Goal: Communication & Community: Answer question/provide support

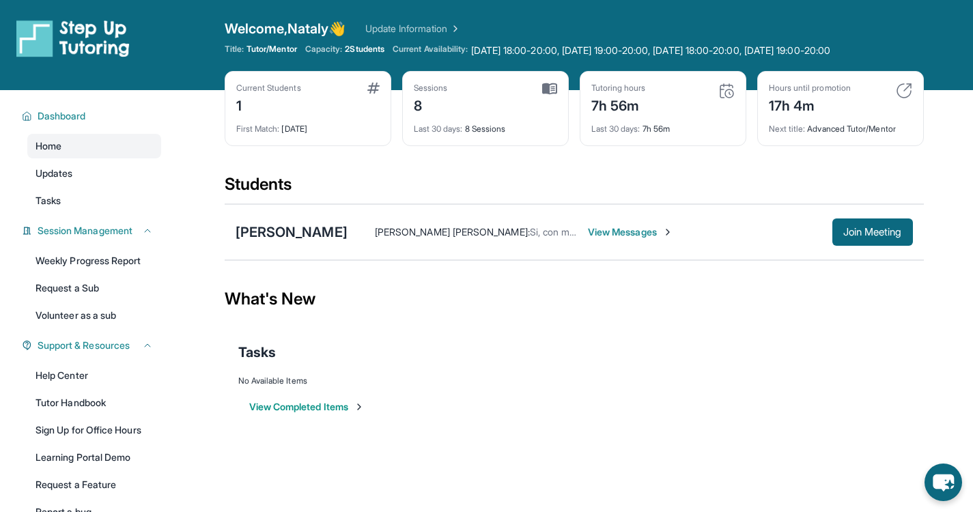
click at [588, 230] on span "View Messages" at bounding box center [630, 232] width 85 height 14
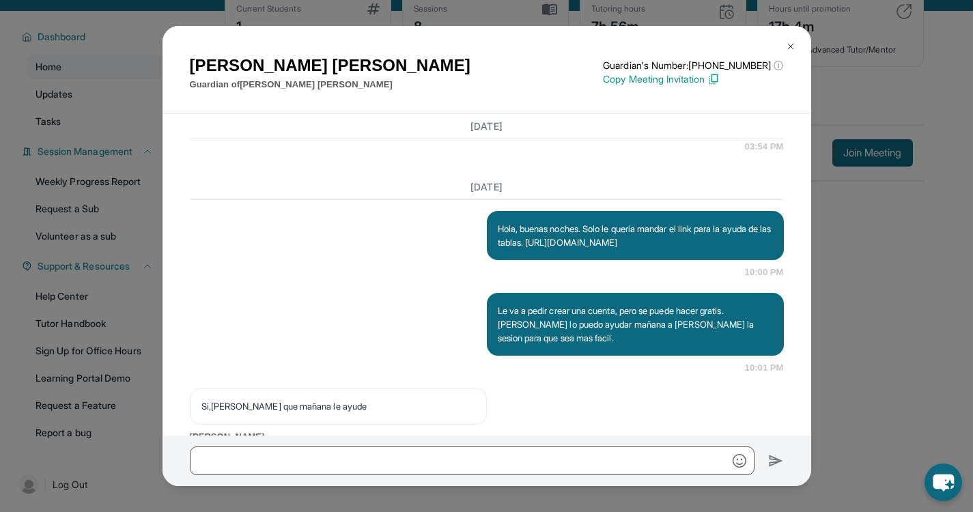
scroll to position [4310, 0]
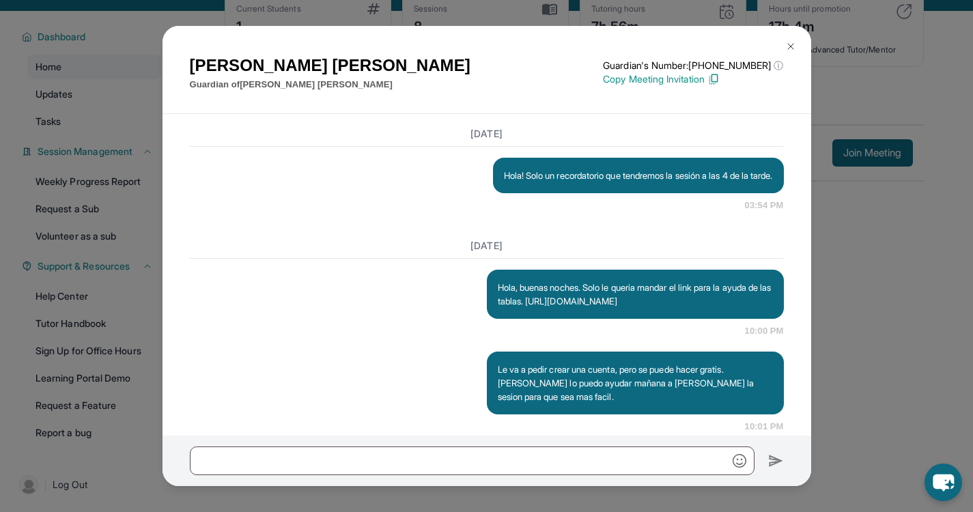
click at [568, 182] on p "Hola! Solo un recordatorio que tendremos la sesión a las 4 de la tarde." at bounding box center [638, 176] width 269 height 14
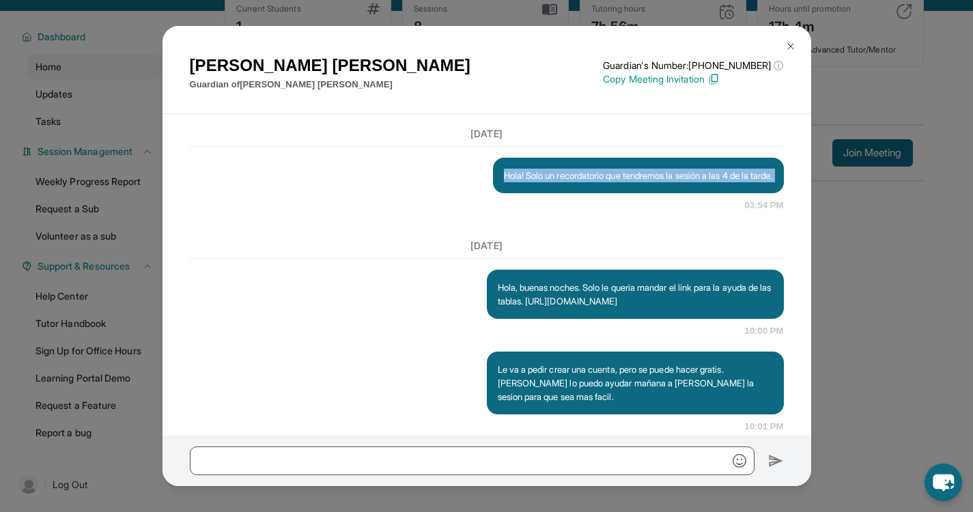
click at [568, 182] on p "Hola! Solo un recordatorio que tendremos la sesión a las 4 de la tarde." at bounding box center [638, 176] width 269 height 14
copy p "Hola! Solo un recordatorio que tendremos la sesión a las 4 de la tarde."
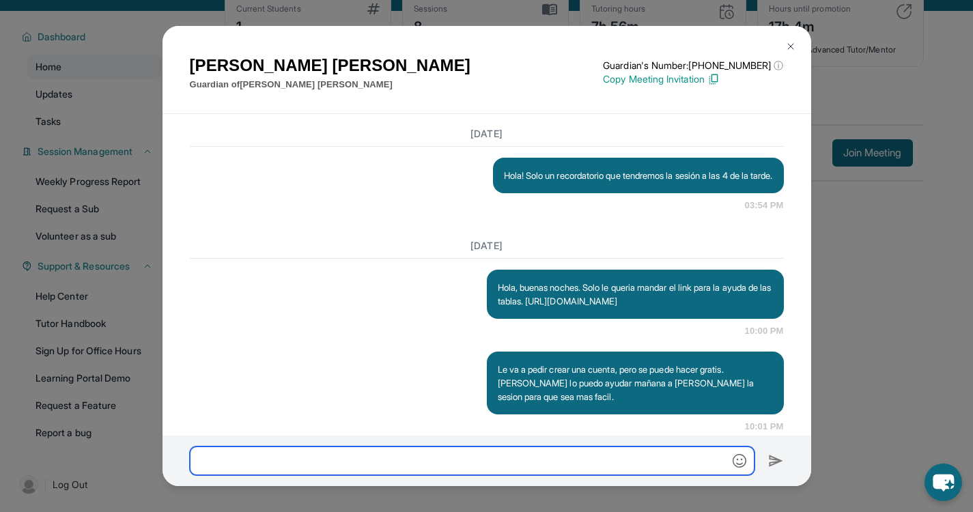
click at [371, 464] on input "text" at bounding box center [472, 461] width 565 height 29
paste input "**********"
type input "**********"
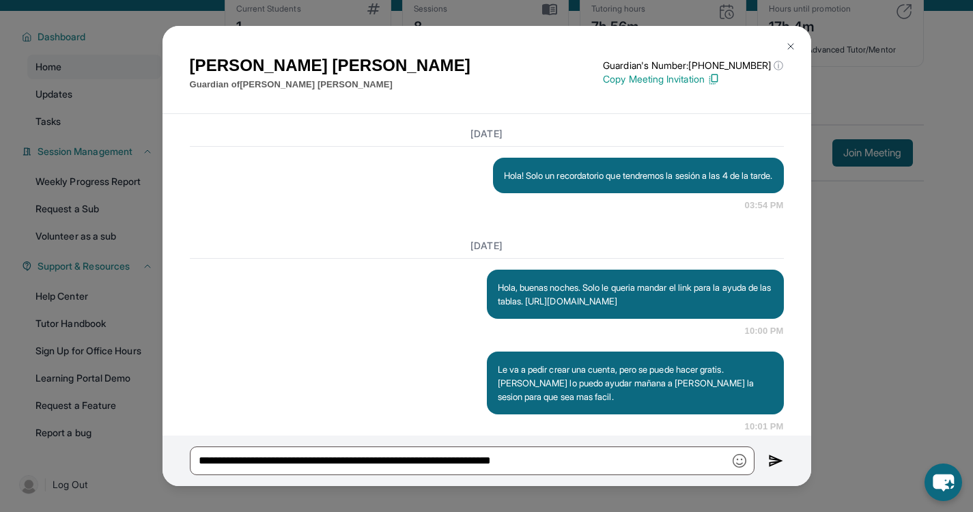
click at [773, 466] on img at bounding box center [777, 461] width 16 height 16
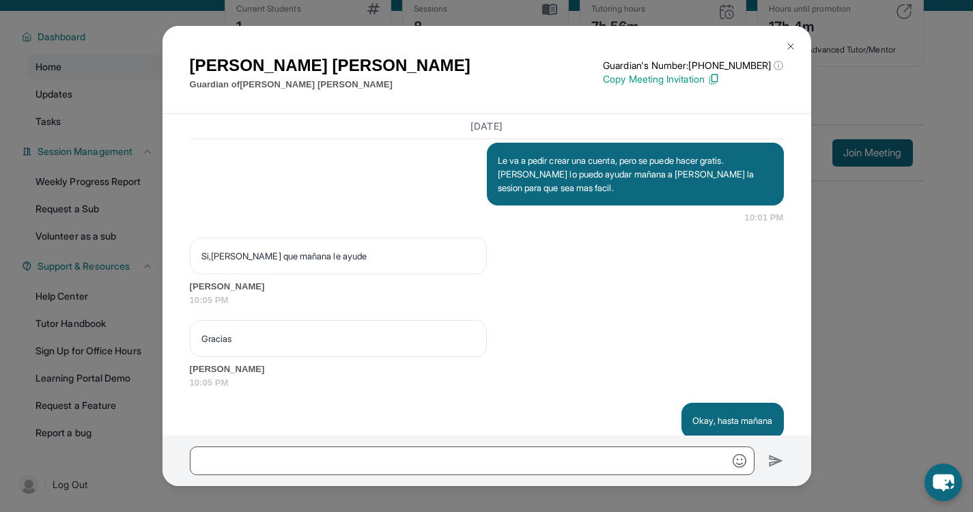
scroll to position [4523, 0]
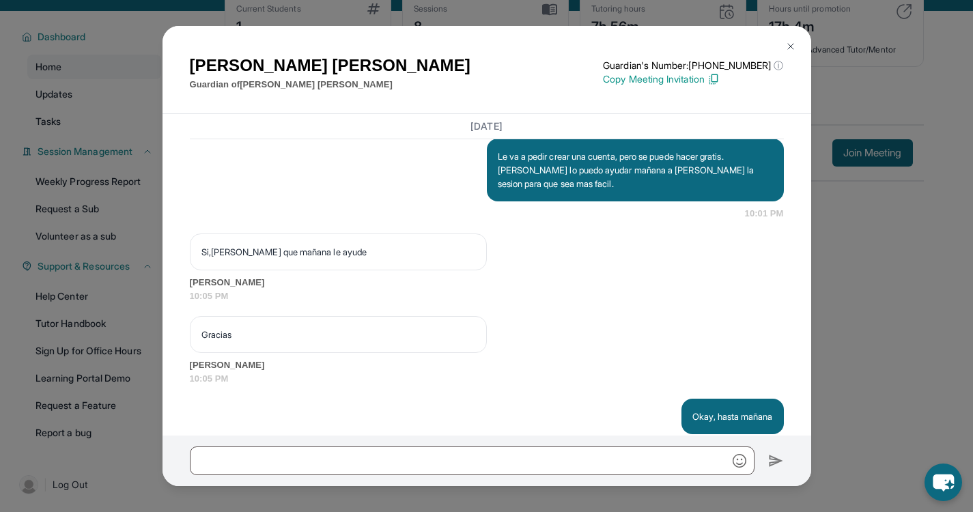
click at [790, 42] on img at bounding box center [791, 46] width 11 height 11
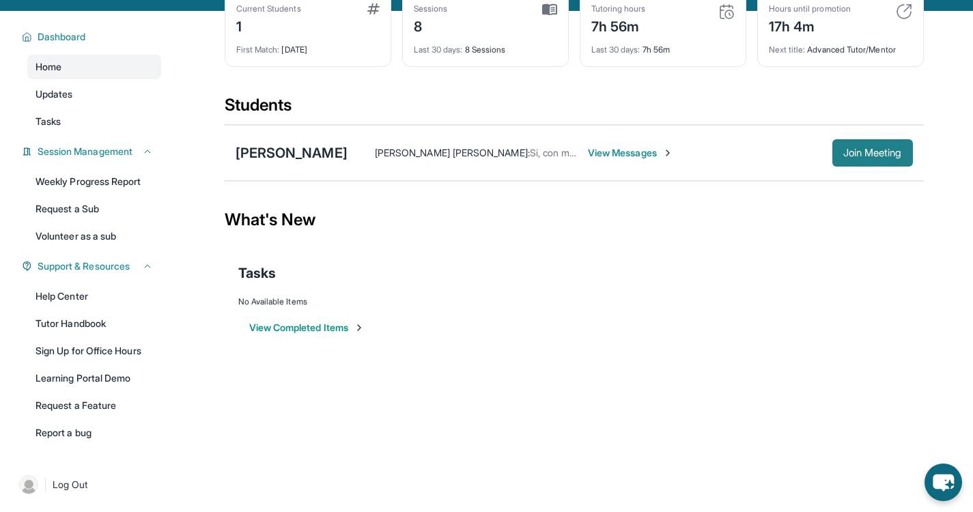
click at [859, 153] on span "Join Meeting" at bounding box center [873, 153] width 59 height 8
click at [297, 146] on div "[PERSON_NAME]" at bounding box center [292, 152] width 112 height 19
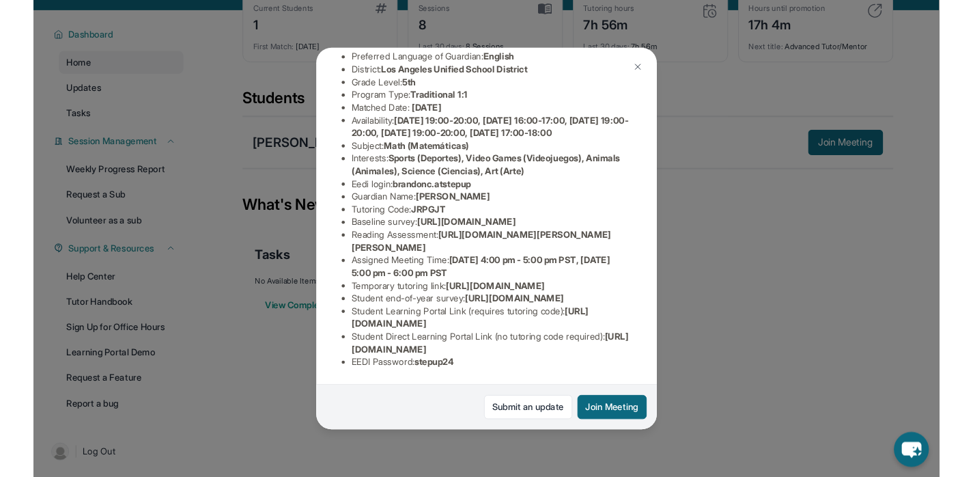
scroll to position [286, 0]
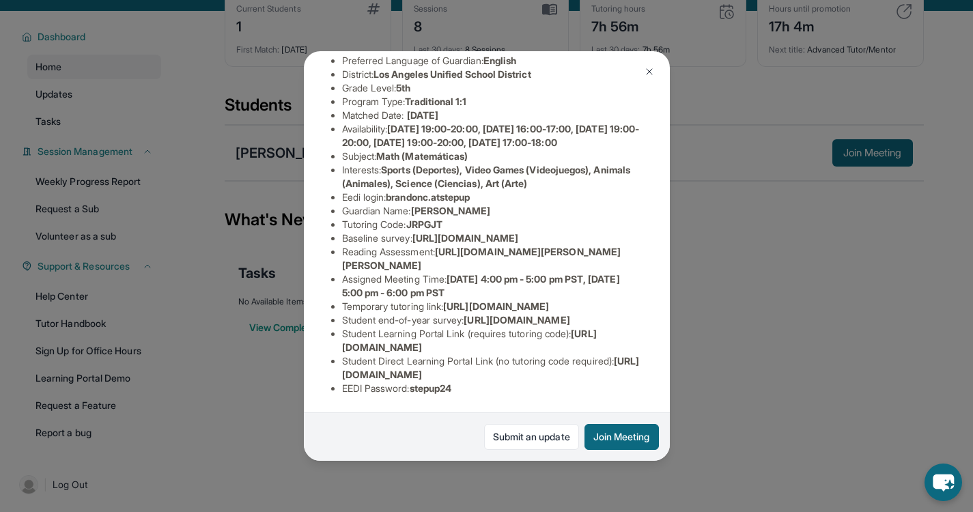
click at [434, 390] on div "Student Information [URL][DOMAIN_NAME] Preferred Language of Guardian: English …" at bounding box center [487, 203] width 312 height 405
